Goal: Task Accomplishment & Management: Use online tool/utility

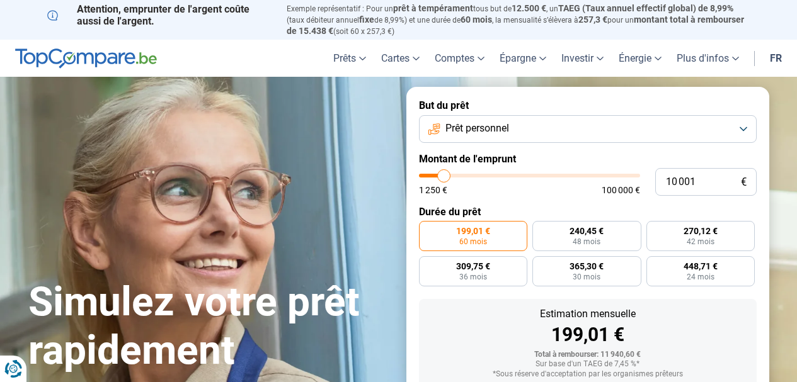
type input "11 500"
type input "11500"
type input "13 000"
type input "13000"
type input "15 750"
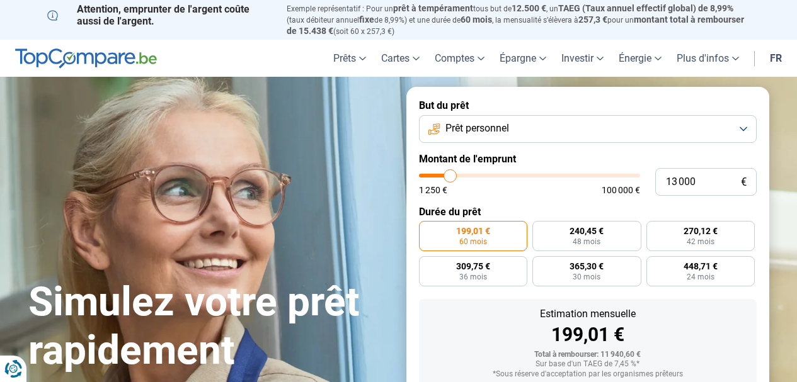
type input "15750"
type input "20 750"
type input "20750"
type input "33 250"
type input "33250"
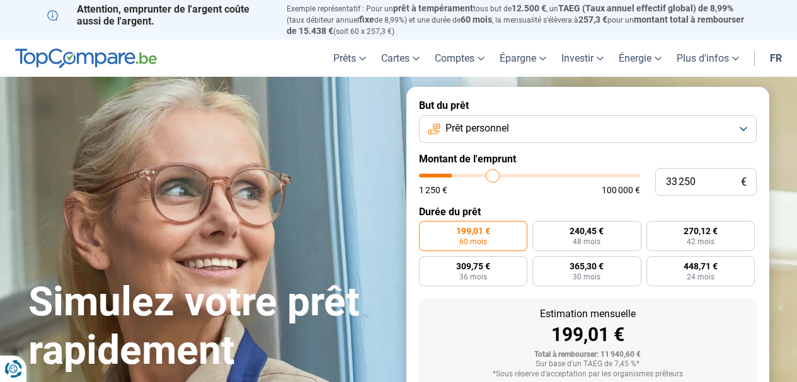
type input "41 250"
type input "41250"
type input "48 000"
type input "48000"
type input "53 250"
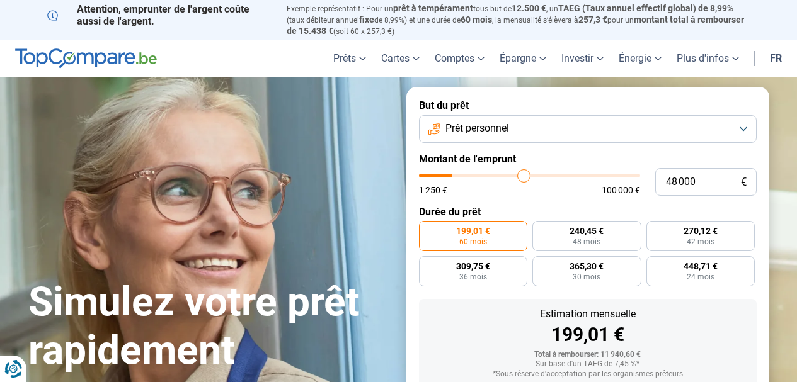
type input "53250"
type input "57 000"
type input "57000"
type input "60 250"
type input "60250"
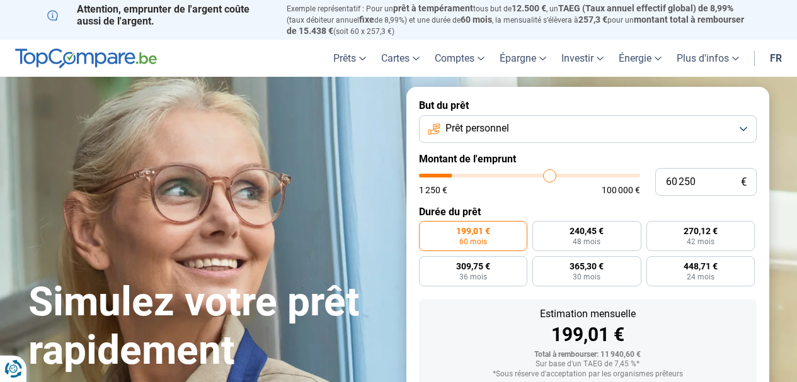
type input "63 500"
type input "63500"
type input "66 750"
type input "66750"
type input "69 250"
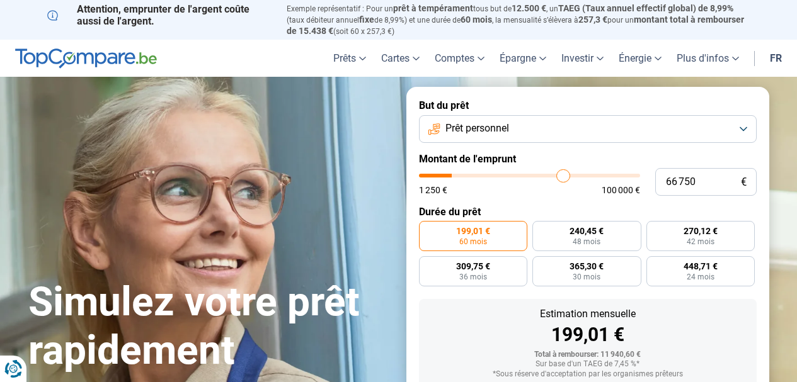
type input "69250"
type input "72 000"
type input "72000"
type input "74 000"
type input "74000"
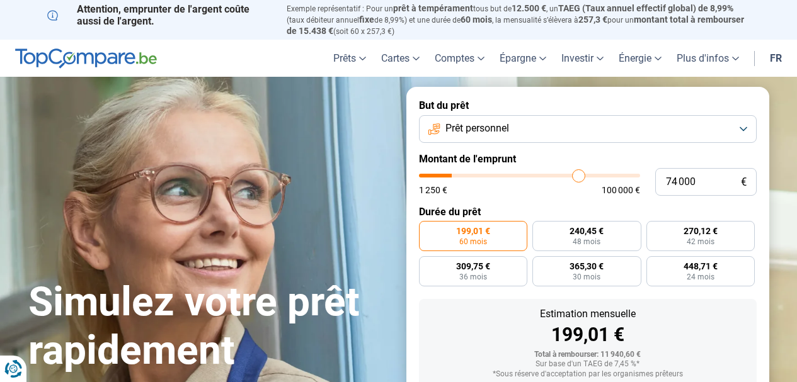
type input "77 000"
type input "77000"
type input "80 000"
type input "80000"
type input "82 250"
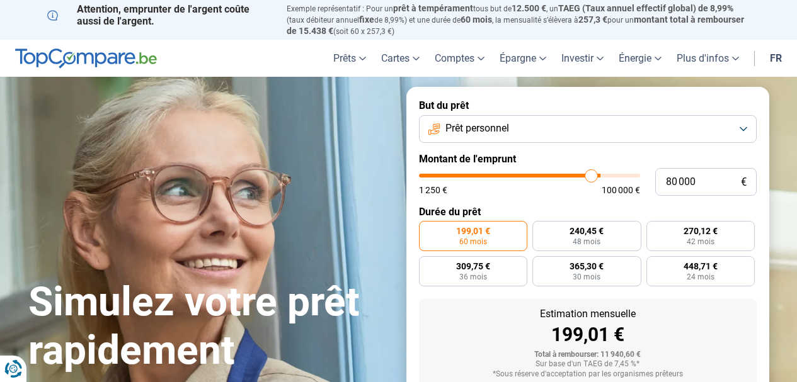
type input "82250"
type input "84 000"
type input "84000"
type input "85 250"
type input "85250"
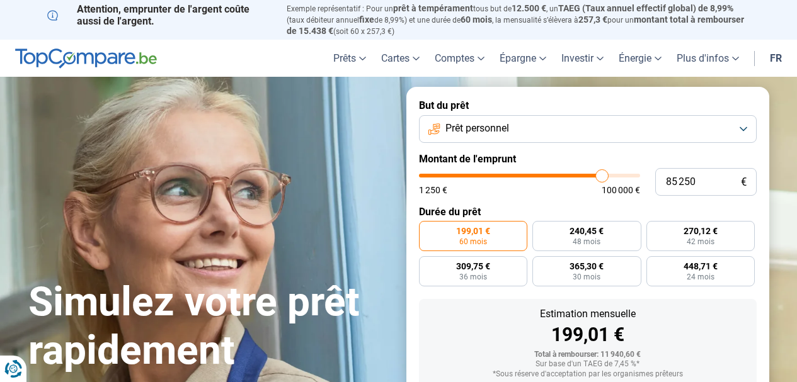
type input "85 750"
type input "85750"
type input "87 250"
type input "87250"
type input "88 250"
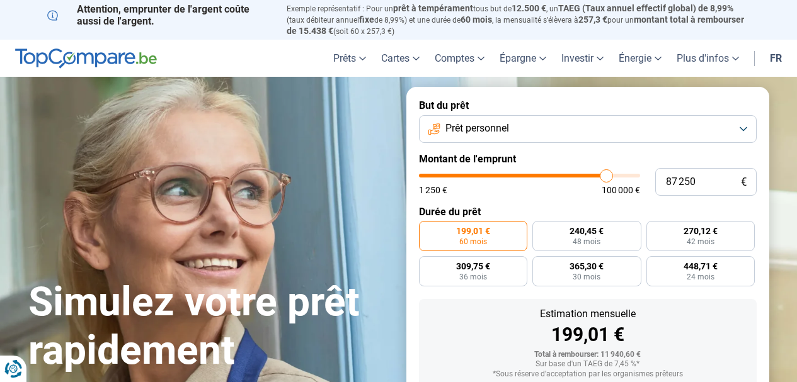
type input "88250"
type input "90 000"
type input "90000"
type input "92 500"
type input "92500"
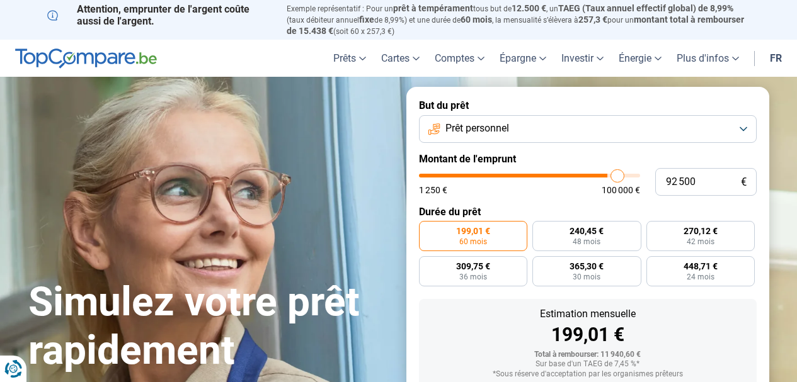
type input "94 250"
type input "94250"
type input "96 500"
type input "96500"
type input "98 750"
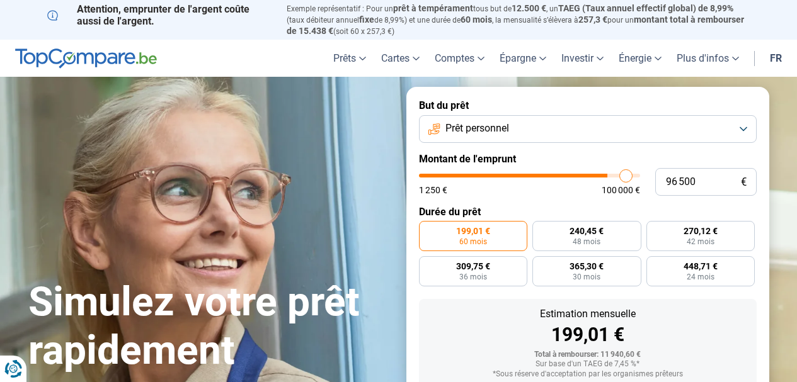
type input "98750"
type input "100 000"
drag, startPoint x: 445, startPoint y: 179, endPoint x: 638, endPoint y: 176, distance: 192.8
type input "100000"
click at [638, 176] on input "range" at bounding box center [529, 176] width 221 height 4
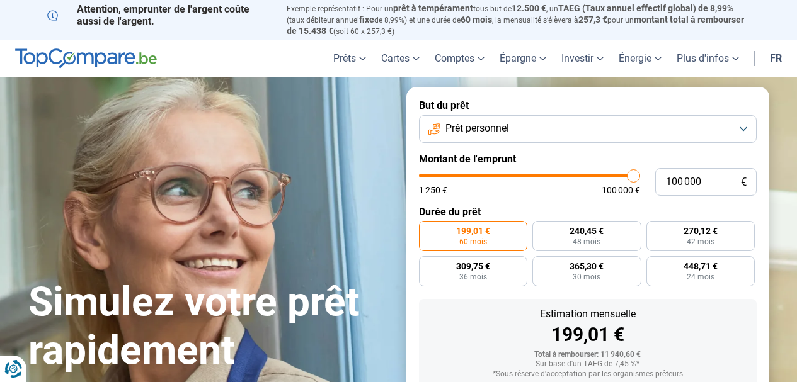
radio input "false"
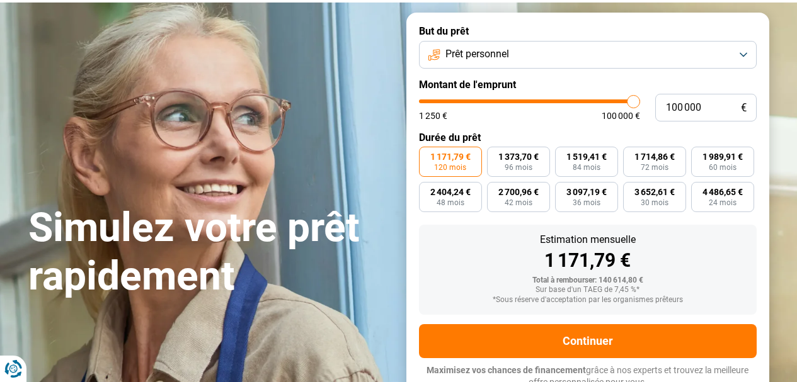
scroll to position [80, 0]
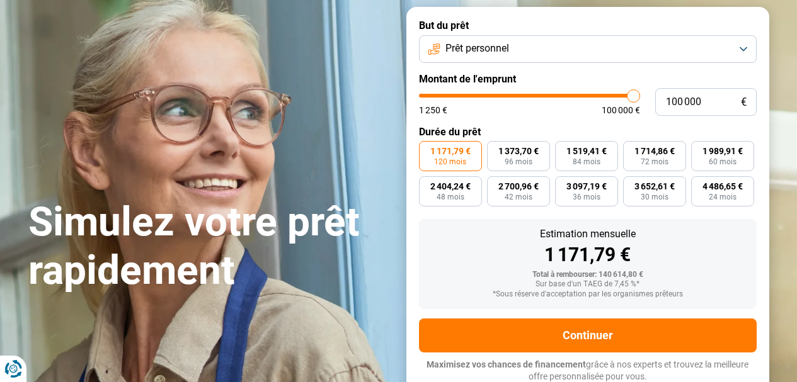
type input "98 750"
type input "98750"
type input "97 000"
type input "97000"
type input "95 500"
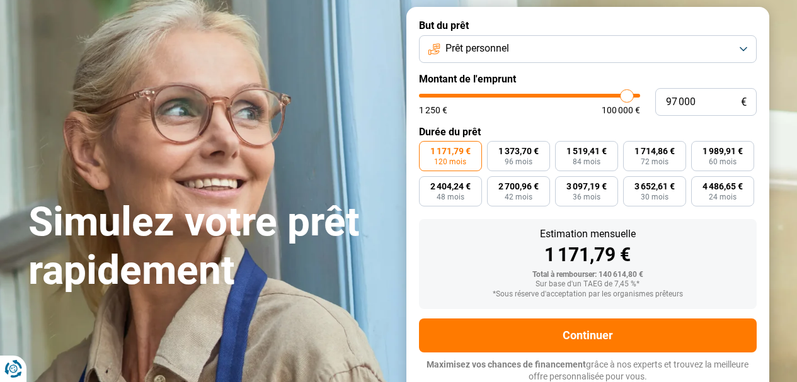
type input "95500"
type input "94 250"
type input "94250"
type input "92 750"
type input "92750"
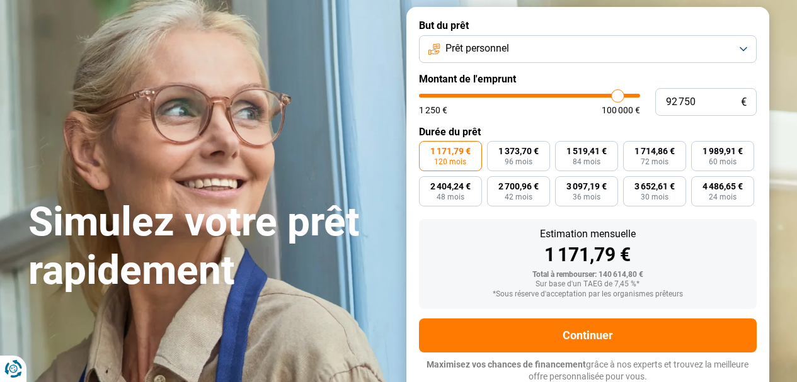
type input "92 500"
type input "92500"
type input "91 250"
type input "91250"
type input "88 500"
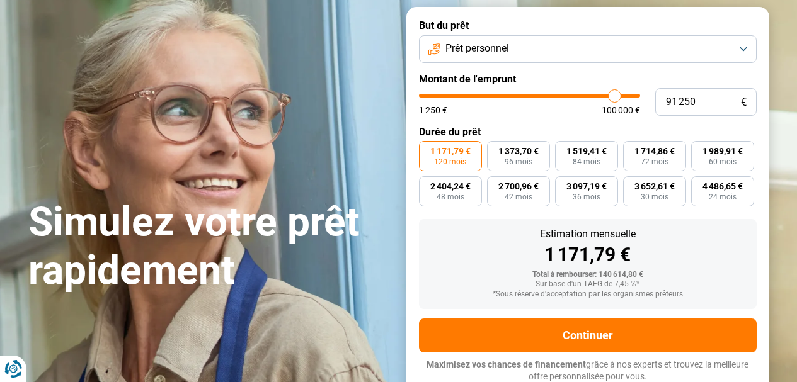
type input "88500"
type input "85 250"
type input "85250"
type input "83 750"
type input "83750"
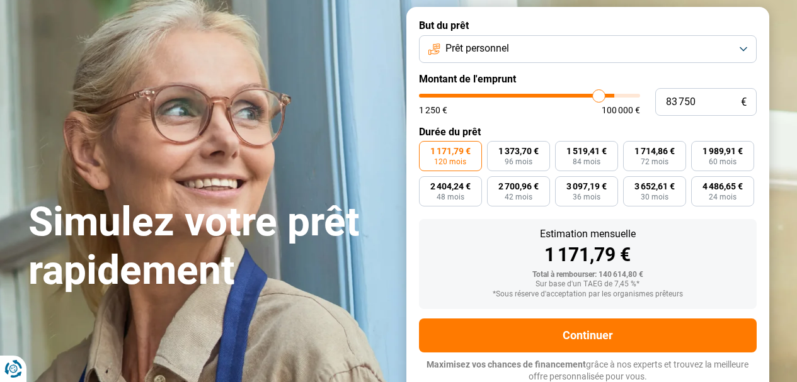
type input "82 750"
type input "82750"
type input "82 500"
type input "82500"
type input "81 750"
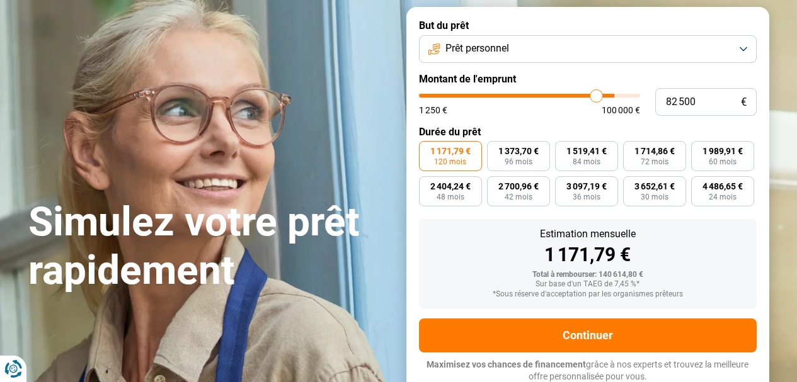
type input "81750"
type input "81 250"
type input "81250"
type input "78 250"
type input "78250"
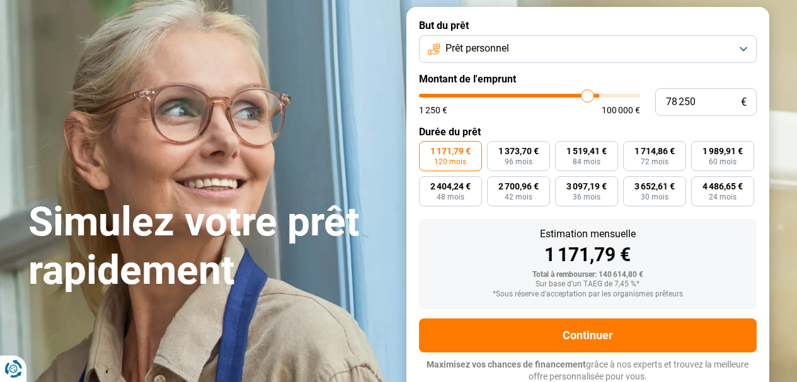
type input "76 500"
type input "76500"
type input "74 250"
type input "74250"
type input "73 750"
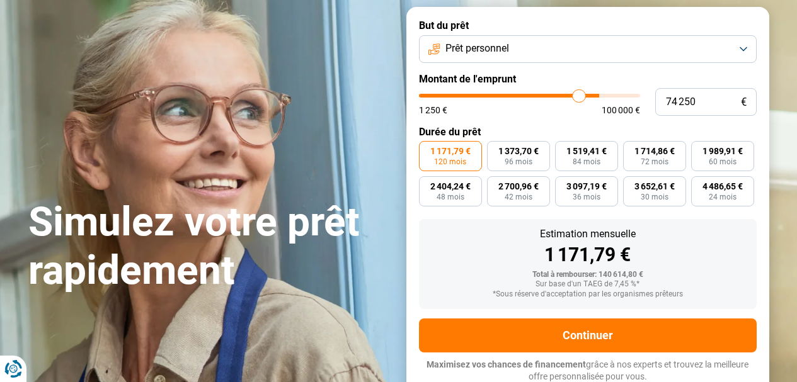
type input "73750"
type input "73 500"
type input "73500"
type input "73 750"
type input "73750"
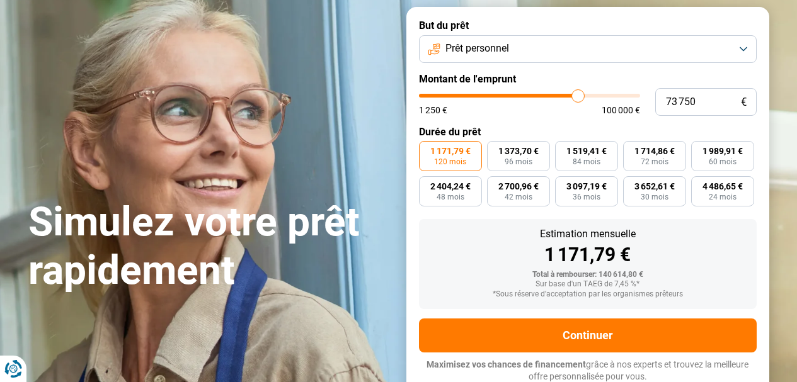
type input "74 000"
type input "74000"
type input "74 250"
type input "74250"
type input "74 750"
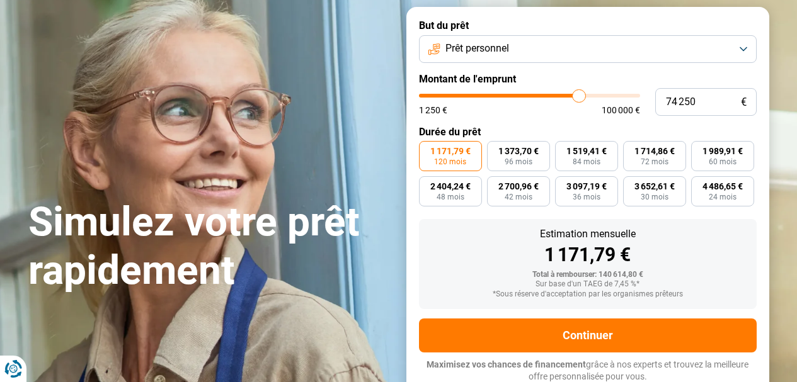
type input "74750"
type input "75 250"
type input "75250"
type input "75 750"
type input "75750"
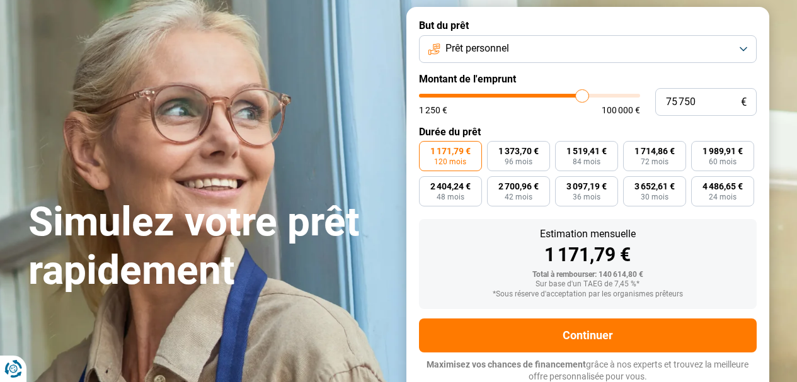
type input "76 250"
type input "76250"
type input "76 500"
type input "76500"
type input "77 000"
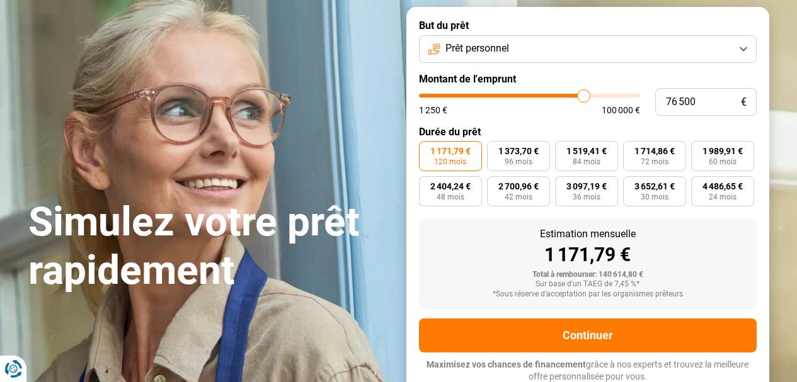
type input "77000"
type input "77 750"
type input "77750"
type input "78 000"
type input "78000"
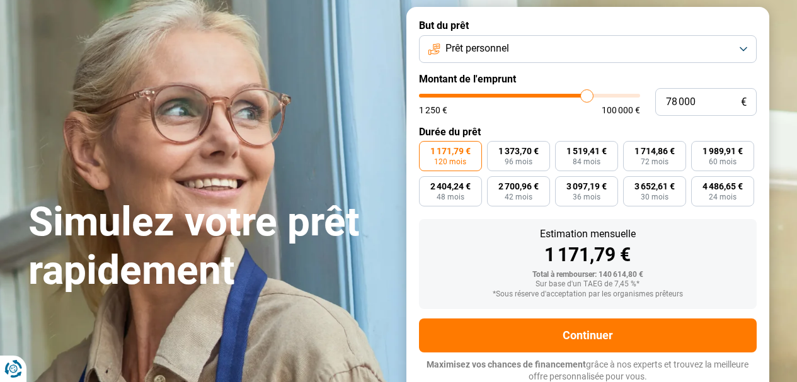
type input "78 500"
type input "78500"
type input "78 750"
type input "78750"
type input "79 500"
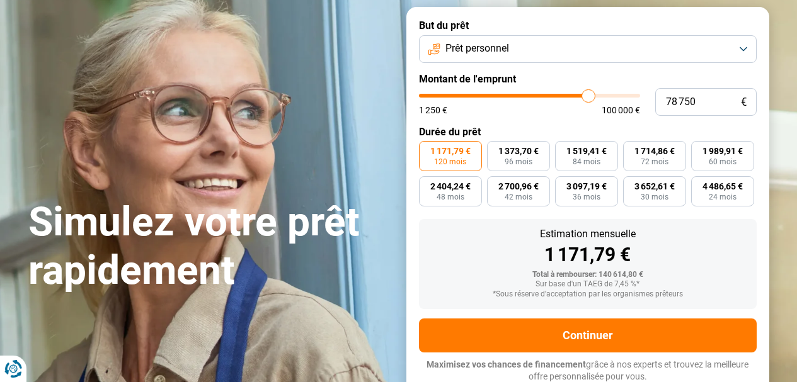
type input "79500"
type input "79 750"
type input "79750"
type input "80 000"
type input "80000"
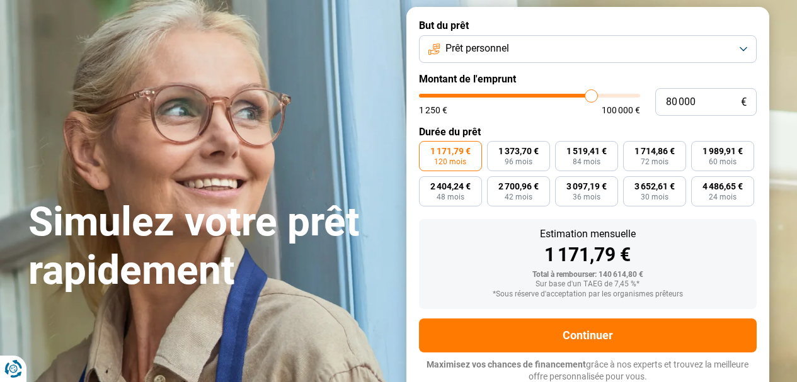
type input "80 250"
drag, startPoint x: 631, startPoint y: 96, endPoint x: 592, endPoint y: 104, distance: 39.9
type input "80250"
click at [592, 98] on input "range" at bounding box center [529, 96] width 221 height 4
click at [535, 47] on button "Prêt personnel" at bounding box center [588, 49] width 338 height 28
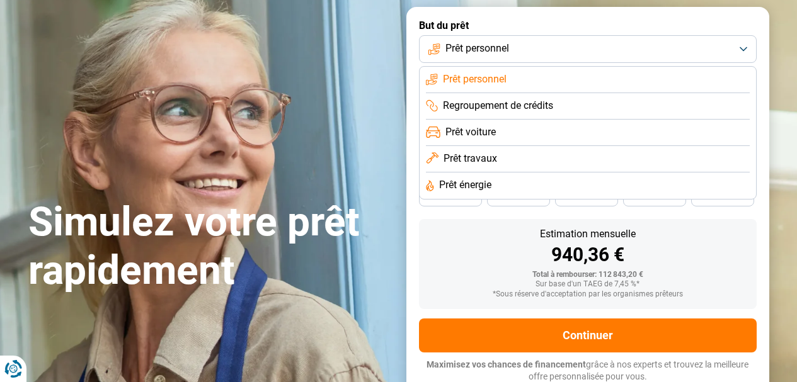
click at [473, 51] on span "Prêt personnel" at bounding box center [477, 49] width 64 height 14
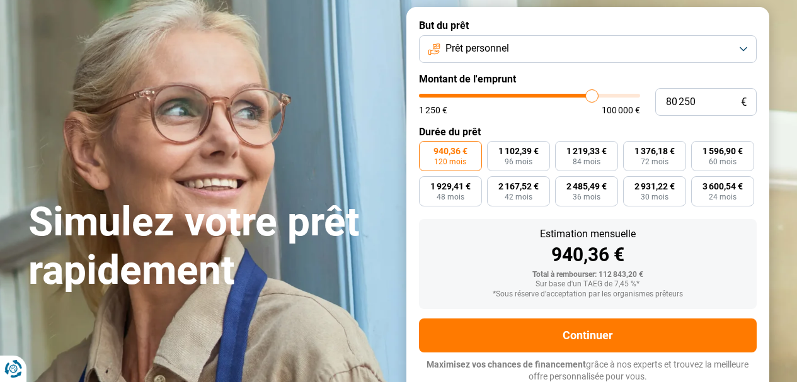
type input "78 750"
type input "78750"
type input "77 750"
type input "77750"
type input "76 250"
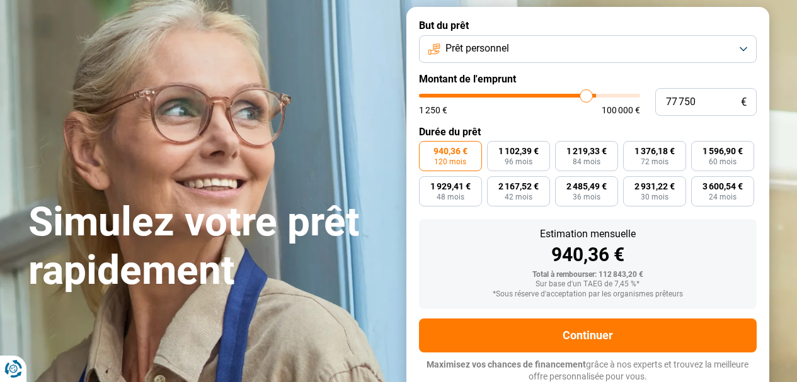
type input "76250"
type input "75 250"
type input "75250"
type input "75 000"
type input "75000"
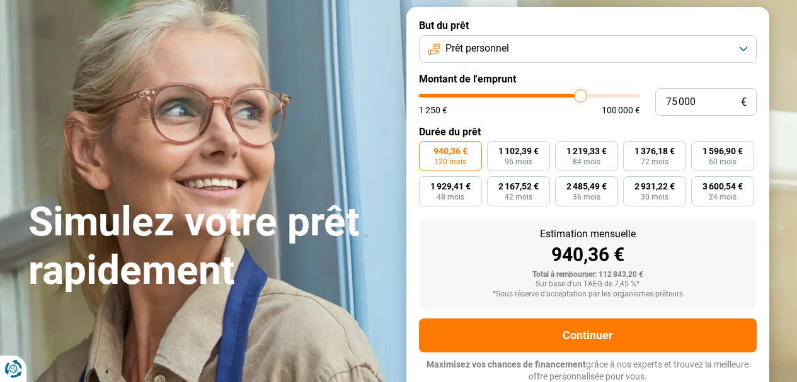
type input "74 750"
type input "74750"
type input "74 250"
type input "74250"
type input "73 750"
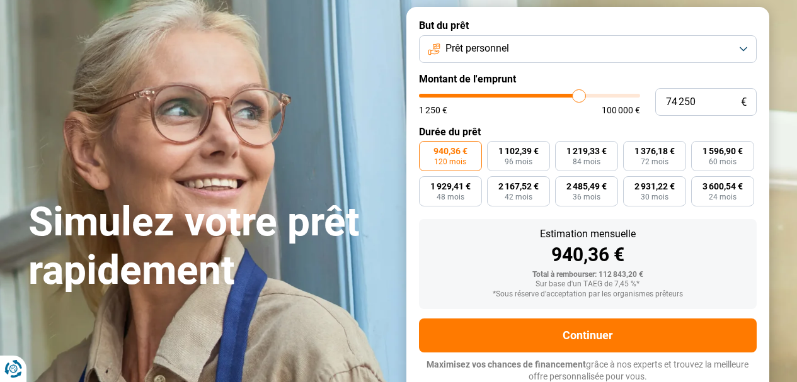
type input "73750"
type input "72 500"
type input "72500"
type input "70 750"
type input "70750"
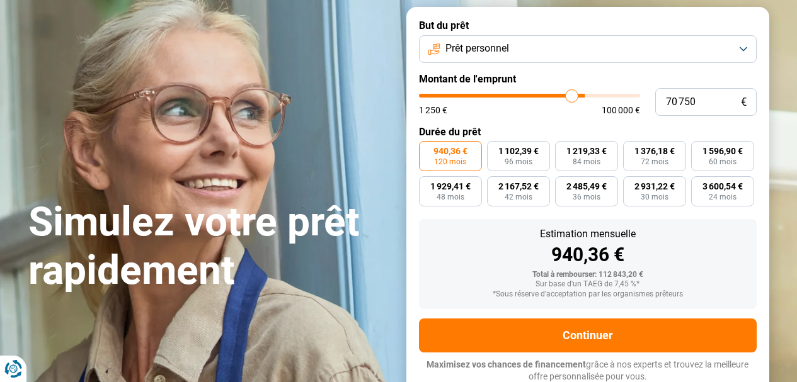
type input "69 000"
type input "69000"
type input "67 500"
type input "67500"
type input "66 250"
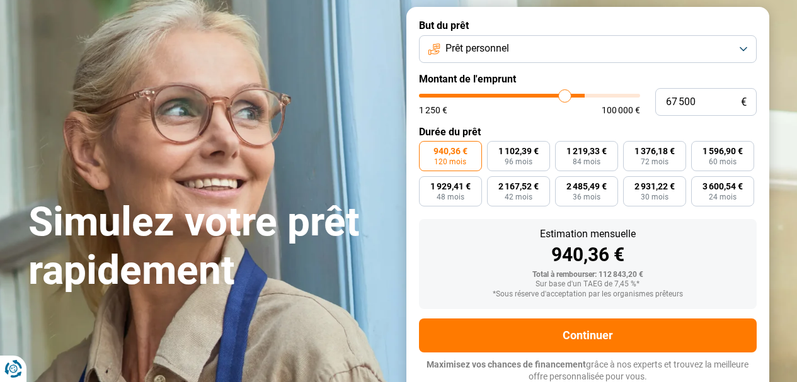
type input "66250"
type input "64 250"
type input "64250"
type input "62 000"
type input "62000"
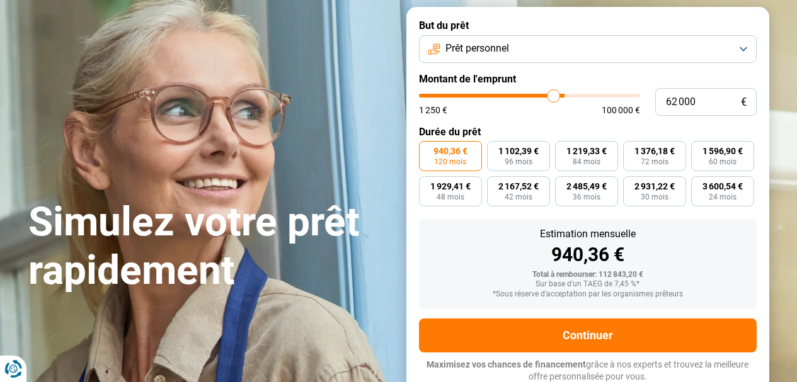
type input "60 750"
type input "60750"
type input "59 500"
type input "59500"
type input "59 000"
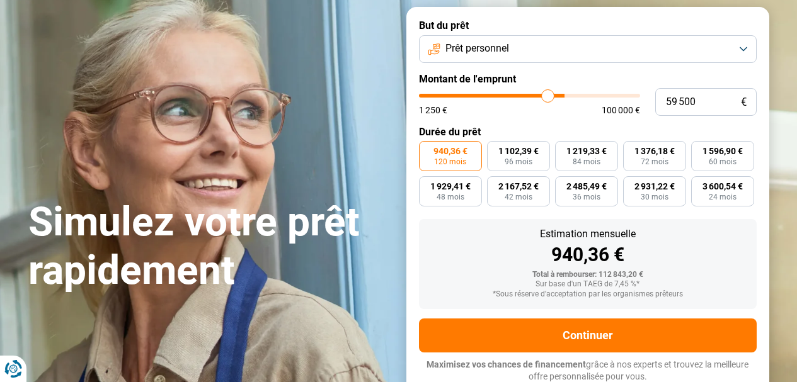
type input "59000"
type input "58 500"
type input "58500"
type input "58 750"
type input "58750"
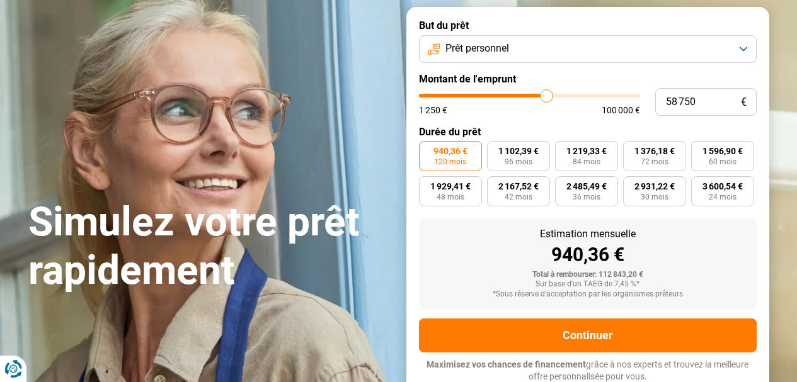
type input "59 250"
type input "59250"
type input "60 000"
type input "60000"
type input "60 500"
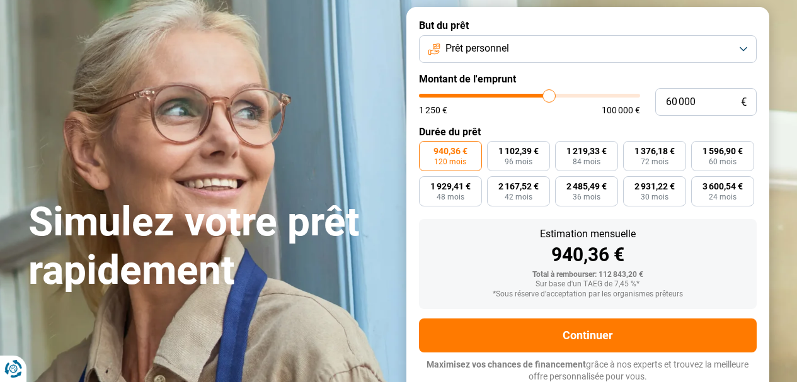
type input "60500"
type input "61 000"
type input "61000"
type input "61 500"
type input "61500"
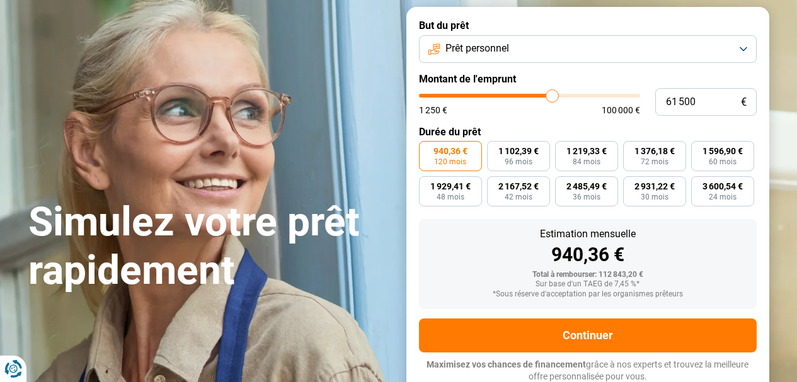
type input "62 250"
type input "62250"
type input "63 000"
type input "63000"
type input "63 250"
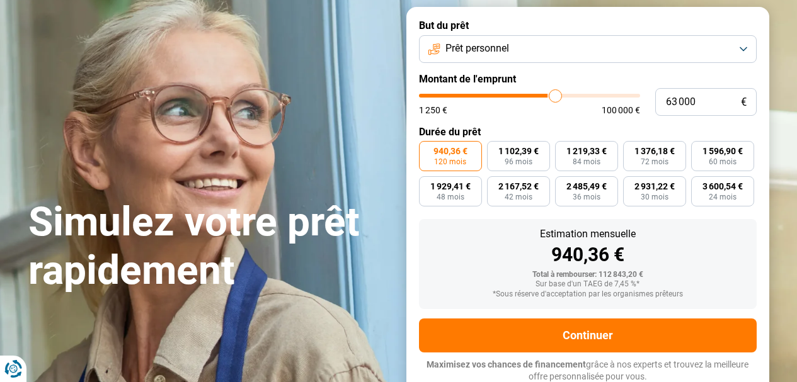
type input "63250"
type input "63 750"
type input "63750"
type input "64 250"
type input "64250"
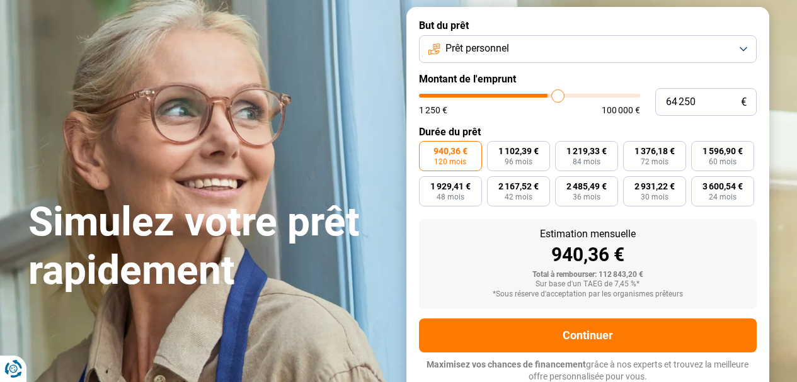
type input "64 500"
type input "64500"
type input "64 750"
type input "64750"
type input "65 250"
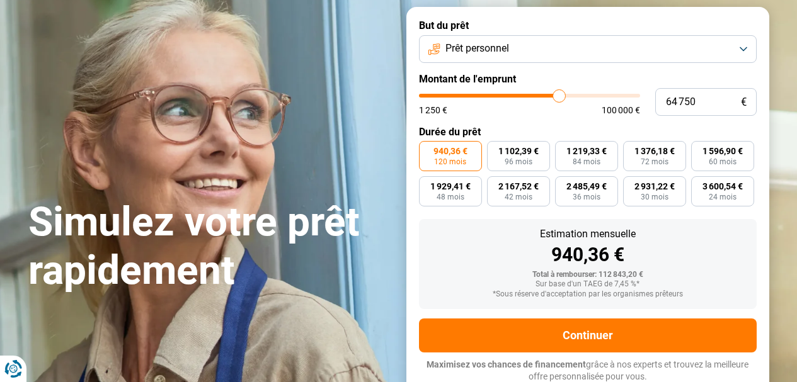
type input "65250"
type input "65 750"
type input "65750"
type input "66 000"
drag, startPoint x: 592, startPoint y: 92, endPoint x: 562, endPoint y: 95, distance: 29.7
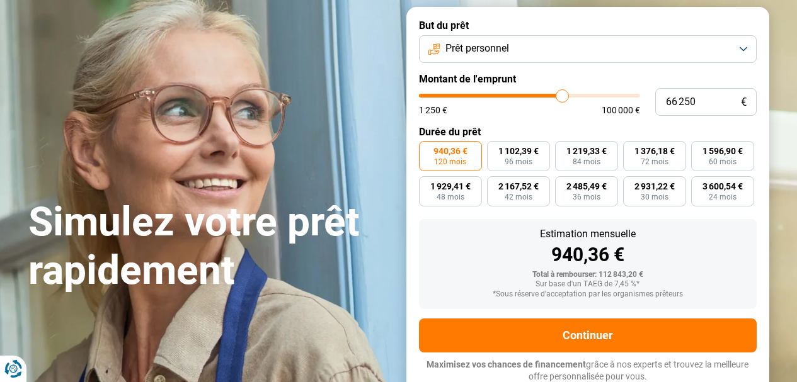
click at [562, 95] on input "range" at bounding box center [529, 96] width 221 height 4
